Goal: Task Accomplishment & Management: Complete application form

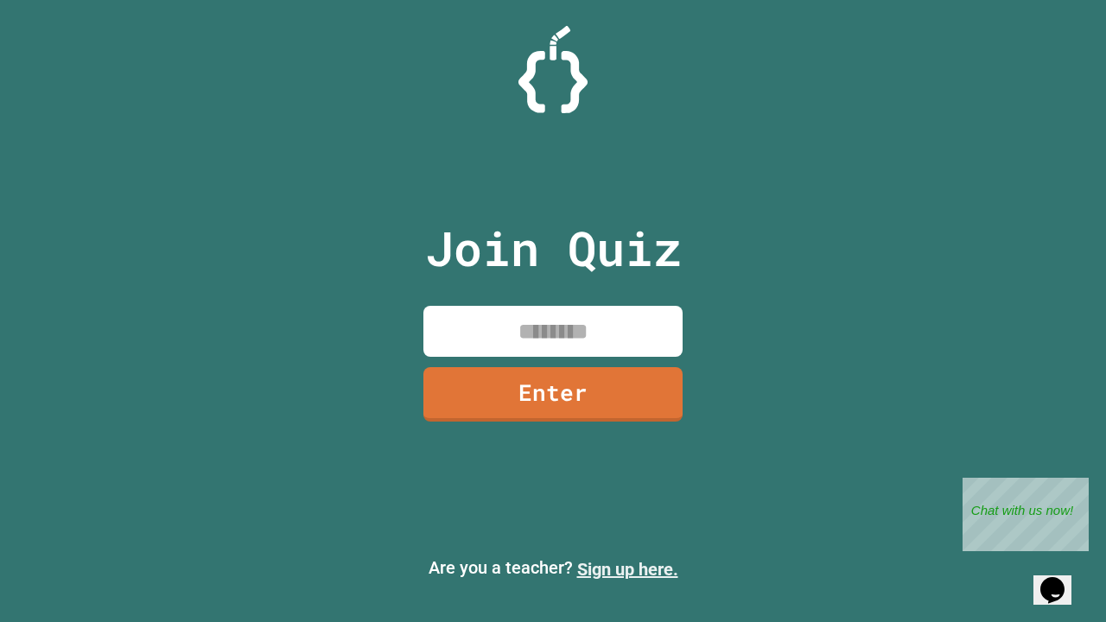
click at [627, 570] on link "Sign up here." at bounding box center [627, 569] width 101 height 21
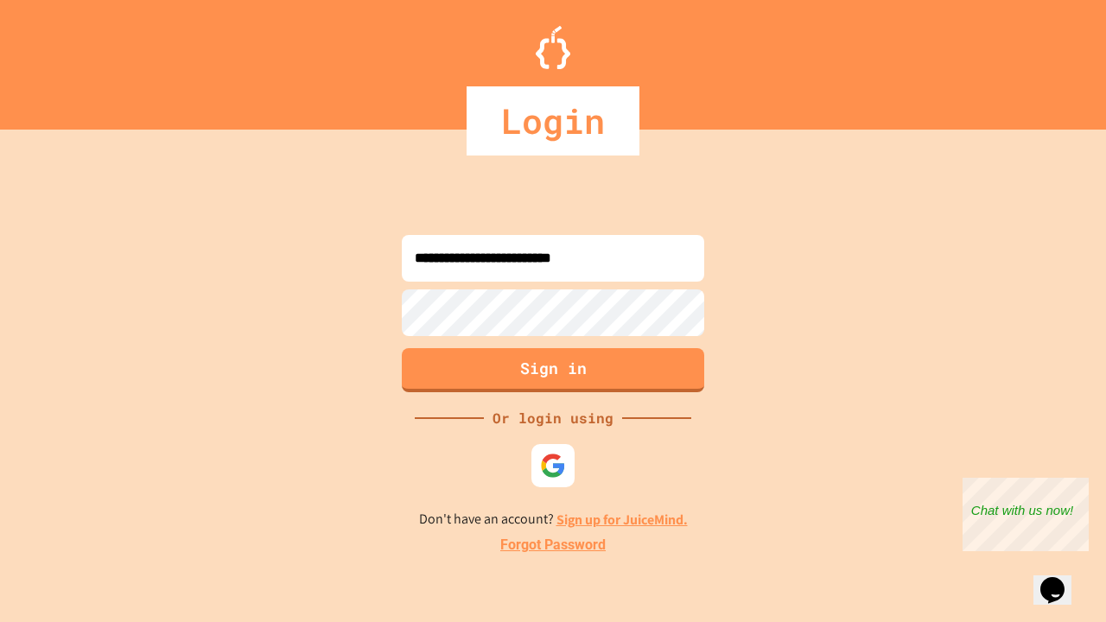
type input "**********"
